Goal: Task Accomplishment & Management: Manage account settings

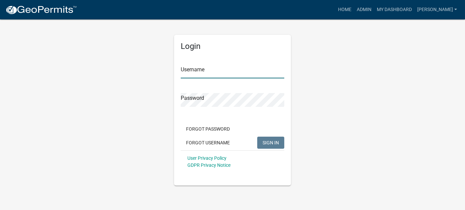
type input "[PERSON_NAME]"
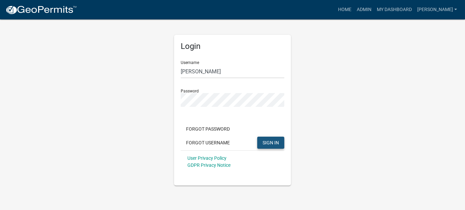
click at [272, 145] on button "SIGN IN" at bounding box center [270, 142] width 27 height 12
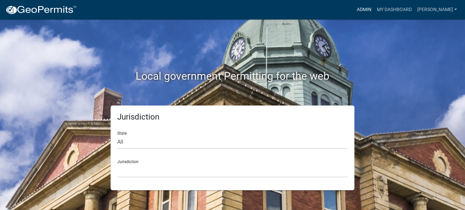
click at [374, 12] on link "Admin" at bounding box center [364, 9] width 20 height 13
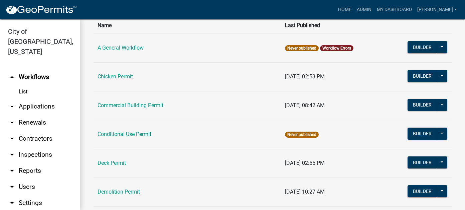
scroll to position [67, 0]
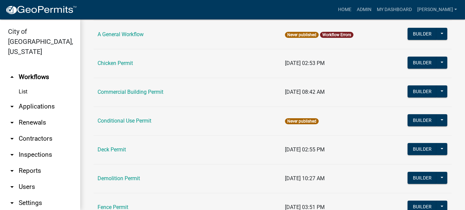
click at [32, 100] on link "arrow_drop_down Applications" at bounding box center [40, 106] width 80 height 16
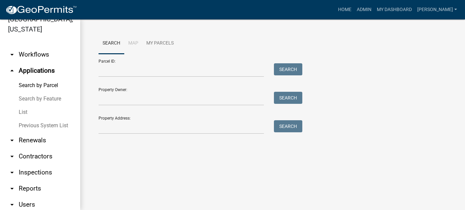
scroll to position [33, 0]
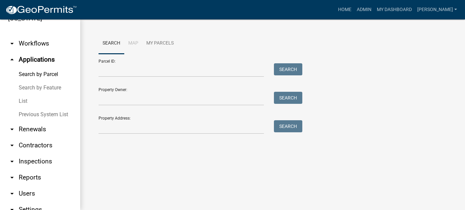
click at [22, 94] on link "List" at bounding box center [40, 100] width 80 height 13
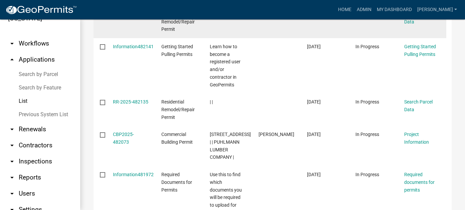
scroll to position [201, 0]
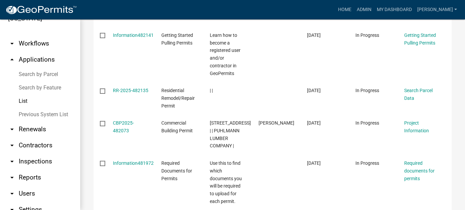
click at [32, 153] on link "arrow_drop_down Inspections" at bounding box center [40, 161] width 80 height 16
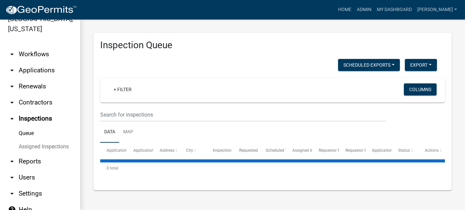
click at [32, 153] on link "arrow_drop_down Reports" at bounding box center [40, 161] width 80 height 16
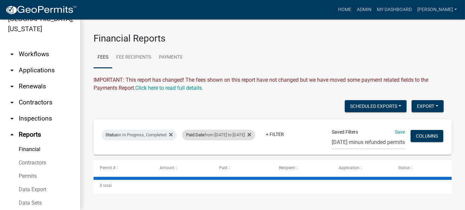
click at [255, 135] on div "Paid Date from [DATE] to [DATE]" at bounding box center [218, 134] width 73 height 11
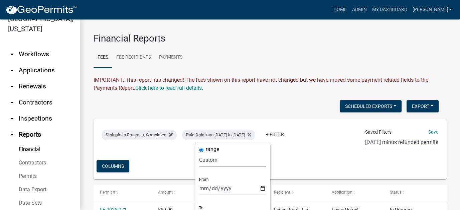
click at [220, 156] on select "[DATE] [DATE] Current Week Previous Week Current Month Last Month Current Calen…" at bounding box center [232, 160] width 67 height 14
select select "previous_1_day"
click at [199, 153] on select "[DATE] [DATE] Current Week Previous Week Current Month Last Month Current Calen…" at bounding box center [232, 160] width 67 height 14
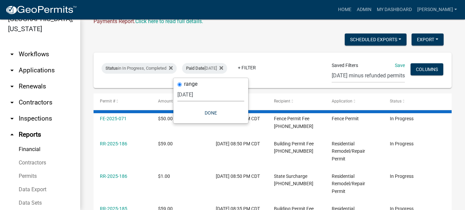
scroll to position [67, 0]
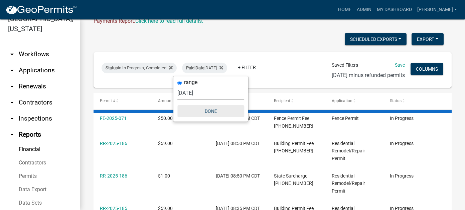
click at [209, 110] on button "Done" at bounding box center [210, 111] width 67 height 12
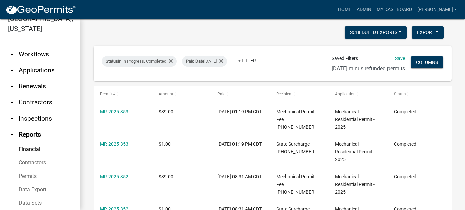
scroll to position [0, 0]
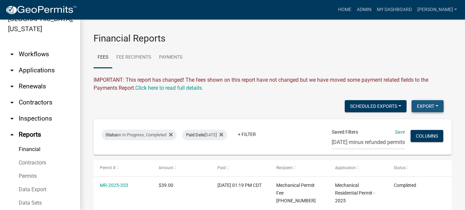
click at [422, 102] on button "Export" at bounding box center [428, 106] width 32 height 12
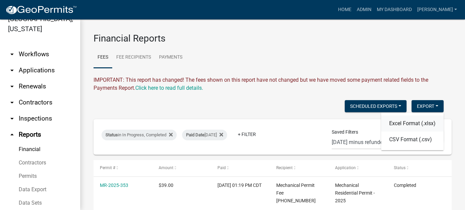
click at [400, 121] on button "Excel Format (.xlsx)" at bounding box center [412, 123] width 62 height 16
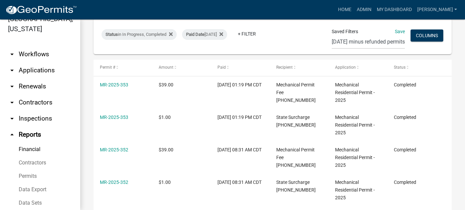
scroll to position [134, 0]
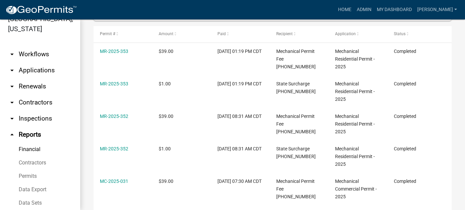
click at [128, 45] on div "Scheduled Exports + Create New Export Excel Format (.xlsx) CSV Format (.csv) St…" at bounding box center [273, 148] width 358 height 365
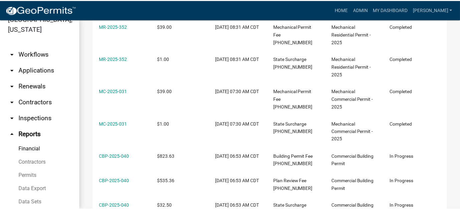
scroll to position [234, 0]
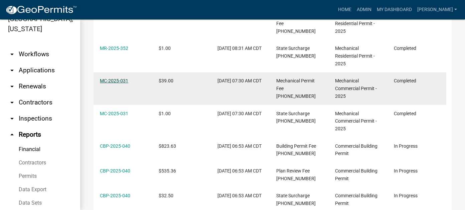
click at [116, 83] on link "MC-2025-031" at bounding box center [114, 80] width 28 height 5
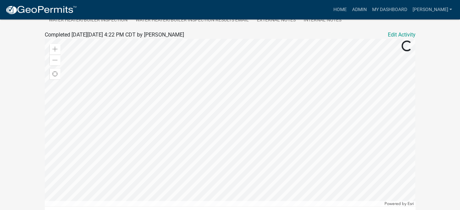
scroll to position [33, 0]
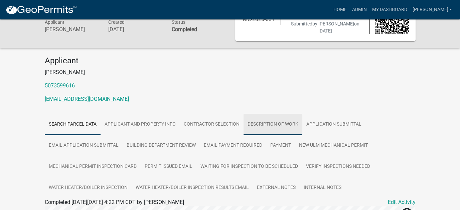
click at [277, 122] on link "Description of Work" at bounding box center [273, 124] width 59 height 21
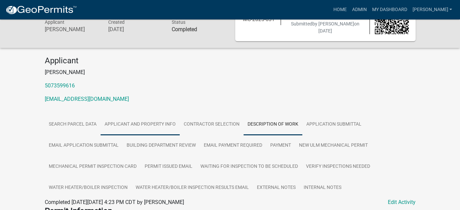
click at [134, 122] on link "Applicant and Property Info" at bounding box center [140, 124] width 79 height 21
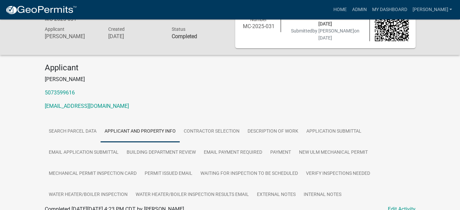
scroll to position [0, 0]
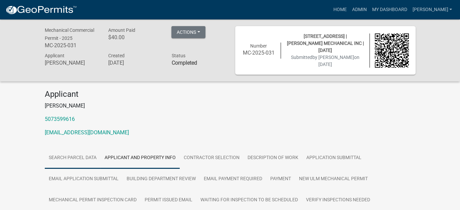
click at [80, 148] on link "Search Parcel Data" at bounding box center [73, 157] width 56 height 21
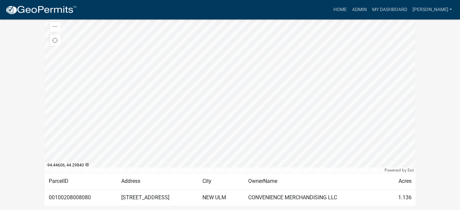
scroll to position [201, 0]
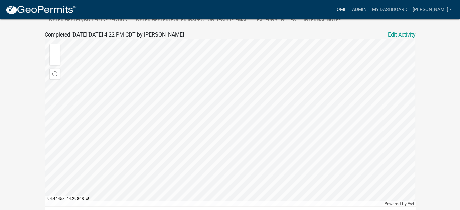
click at [349, 8] on link "Home" at bounding box center [340, 9] width 19 height 13
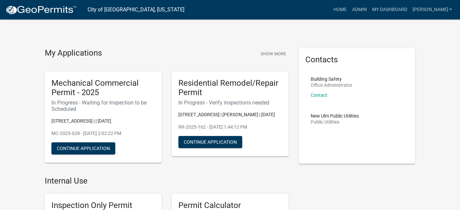
click at [349, 10] on link "Home" at bounding box center [340, 9] width 19 height 13
